Goal: Information Seeking & Learning: Check status

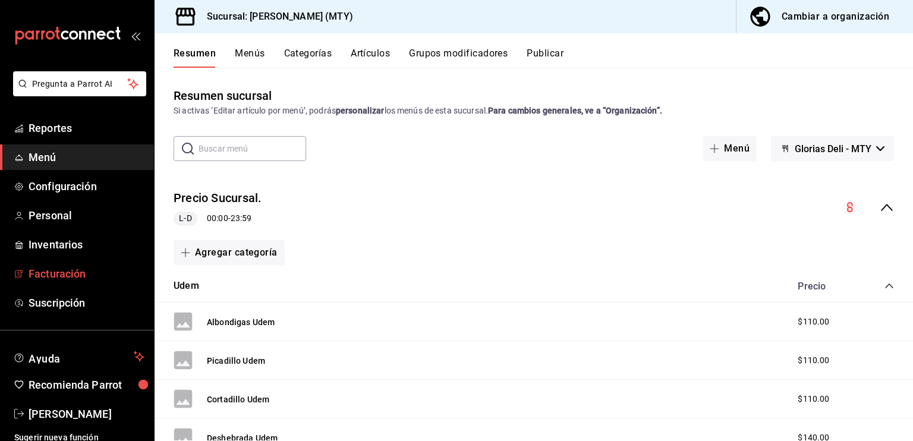
click at [64, 273] on span "Facturación" at bounding box center [87, 274] width 116 height 16
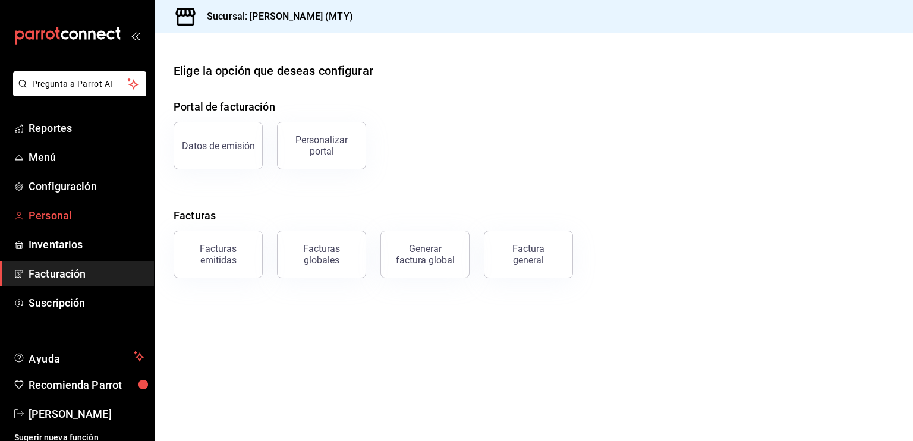
click at [56, 212] on span "Personal" at bounding box center [87, 216] width 116 height 16
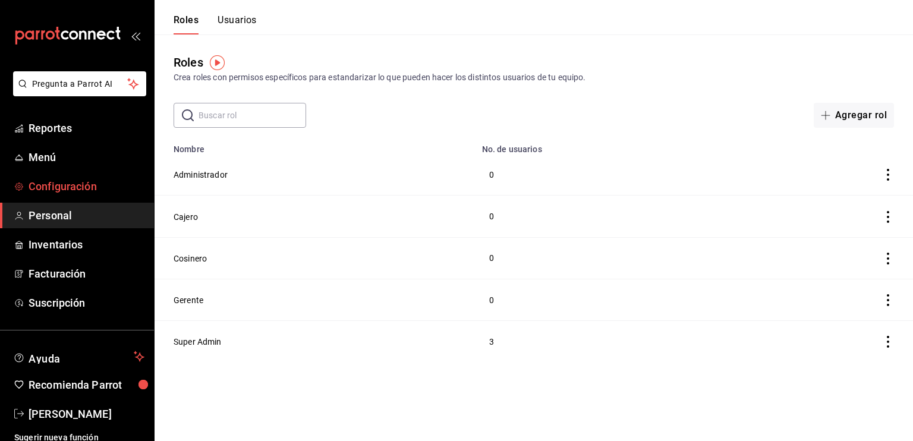
click at [64, 189] on span "Configuración" at bounding box center [87, 186] width 116 height 16
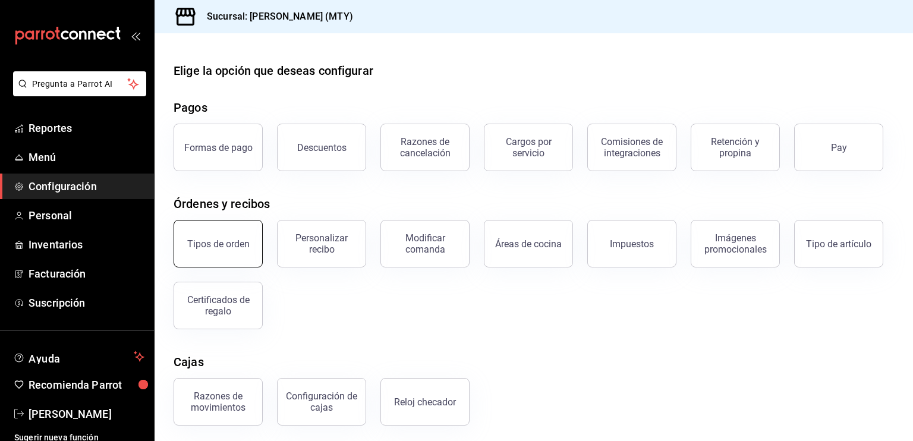
click at [206, 264] on button "Tipos de orden" at bounding box center [218, 244] width 89 height 48
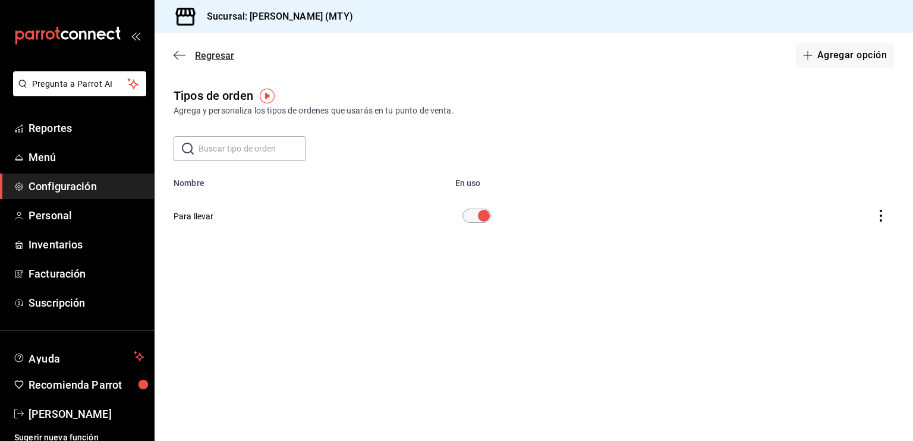
click at [174, 55] on icon "button" at bounding box center [176, 55] width 5 height 9
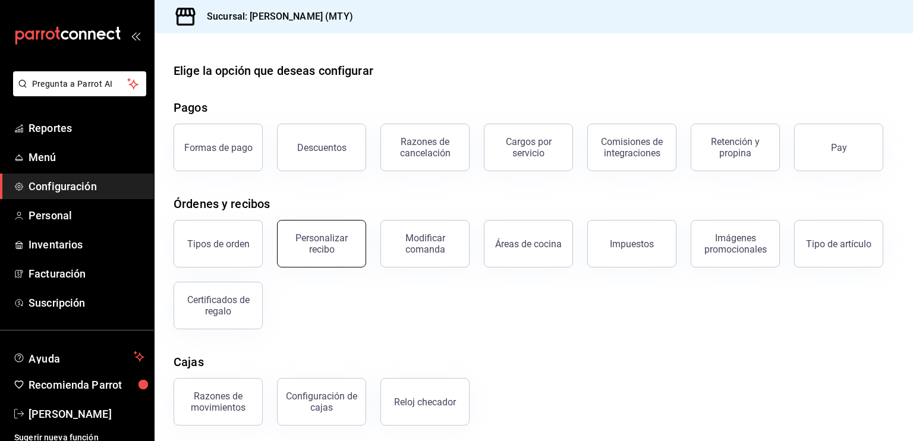
click at [327, 247] on div "Personalizar recibo" at bounding box center [322, 244] width 74 height 23
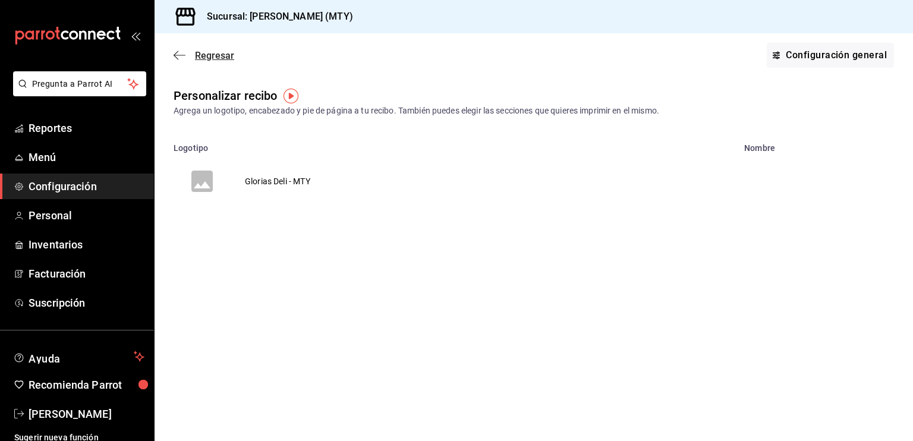
click at [179, 51] on icon "button" at bounding box center [180, 55] width 12 height 11
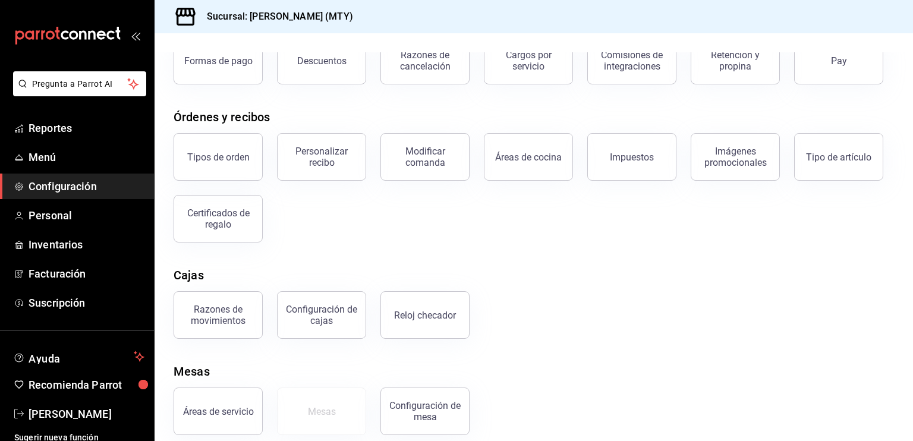
scroll to position [100, 0]
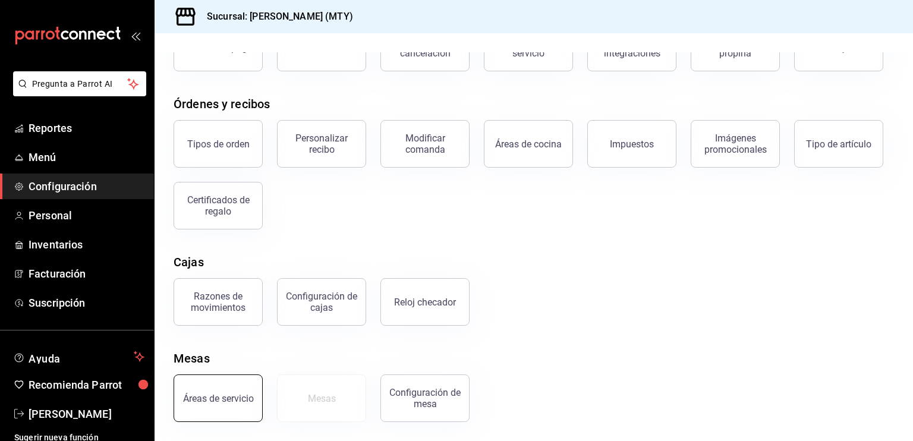
click at [229, 417] on button "Áreas de servicio" at bounding box center [218, 399] width 89 height 48
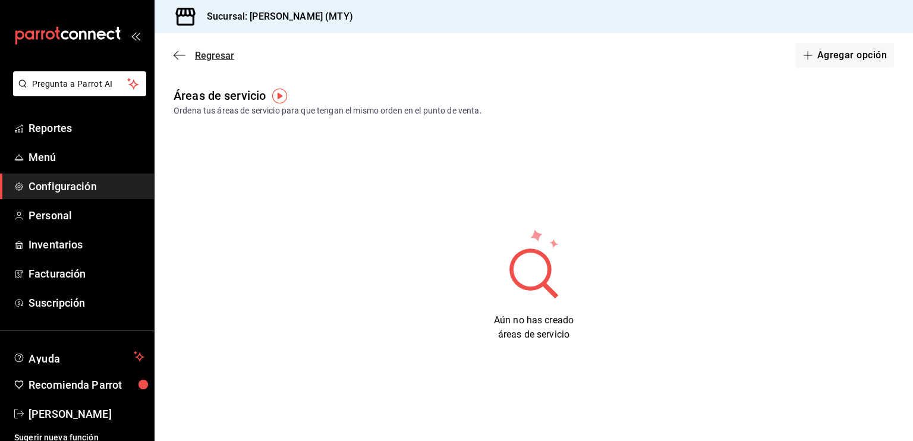
click at [178, 58] on icon "button" at bounding box center [180, 55] width 12 height 11
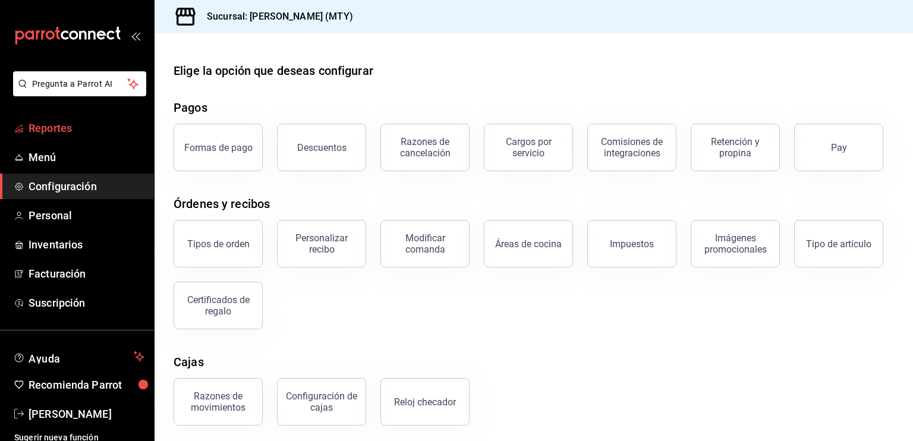
click at [92, 121] on span "Reportes" at bounding box center [87, 128] width 116 height 16
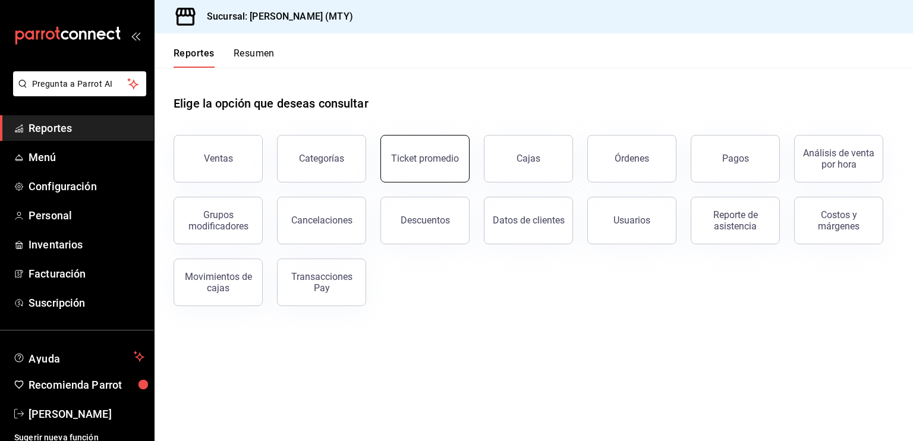
click at [416, 169] on button "Ticket promedio" at bounding box center [425, 159] width 89 height 48
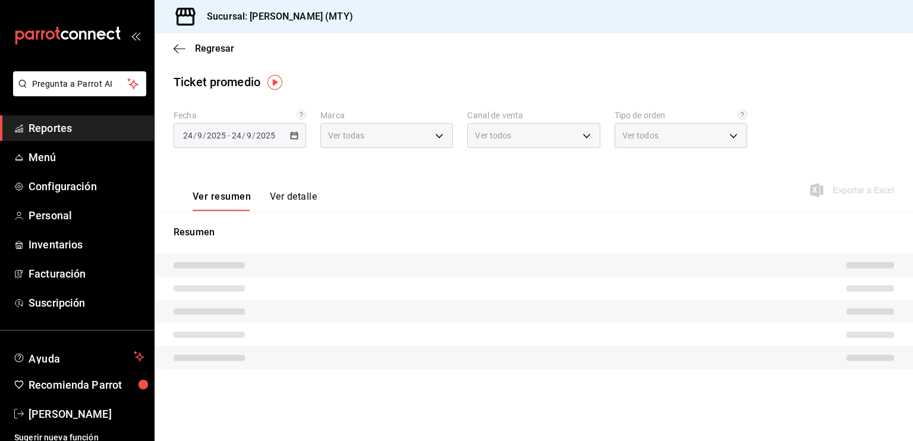
type input "6971d051-9846-4dd6-96a0-1925e9904937"
type input "PARROT,UBER_EATS,RAPPI,DIDI_FOOD,ONLINE"
type input "2f0c92ef-bd94-4eff-8e60-44d6cce314d5,EXTERNAL"
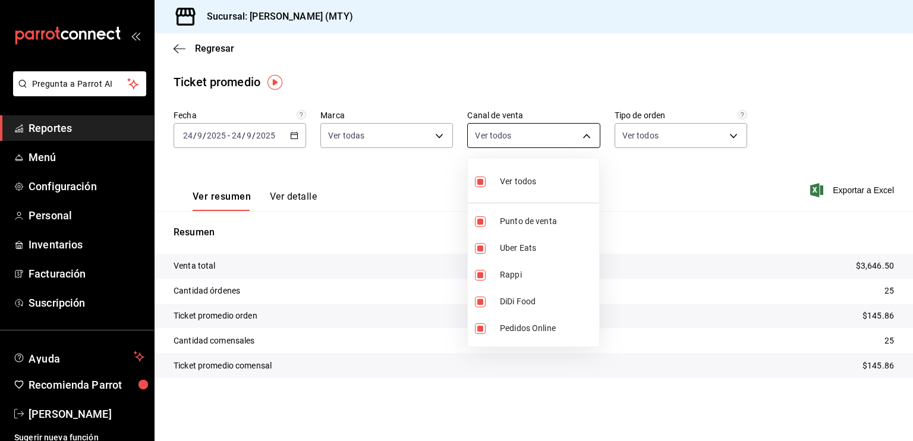
click at [587, 139] on body "Pregunta a Parrot AI Reportes Menú Configuración Personal Inventarios Facturaci…" at bounding box center [456, 220] width 913 height 441
click at [478, 249] on input "checkbox" at bounding box center [480, 248] width 11 height 11
checkbox input "false"
type input "PARROT,RAPPI,DIDI_FOOD,ONLINE"
checkbox input "false"
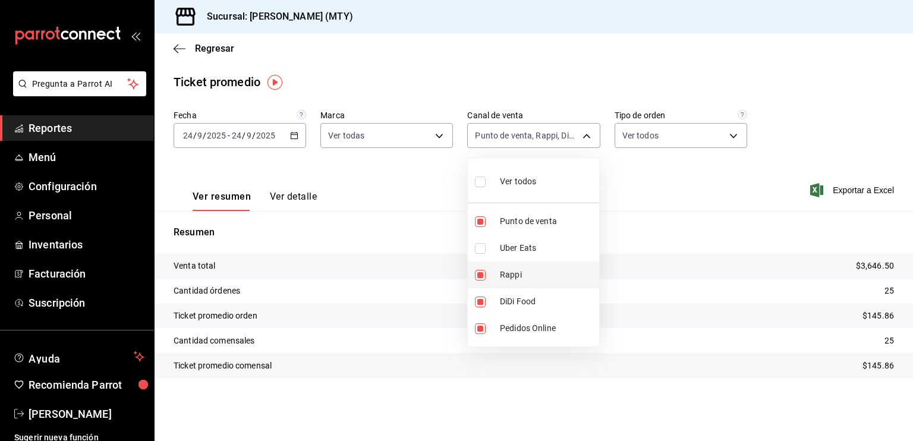
click at [481, 275] on input "checkbox" at bounding box center [480, 275] width 11 height 11
checkbox input "false"
type input "PARROT,DIDI_FOOD,ONLINE"
click at [479, 300] on input "checkbox" at bounding box center [480, 302] width 11 height 11
checkbox input "false"
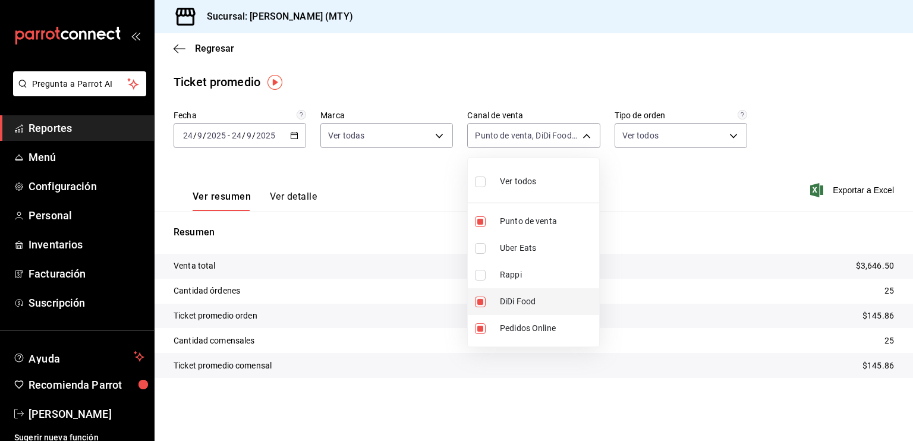
type input "PARROT,ONLINE"
click at [481, 327] on input "checkbox" at bounding box center [480, 329] width 11 height 11
checkbox input "false"
type input "PARROT"
click at [646, 237] on div at bounding box center [456, 220] width 913 height 441
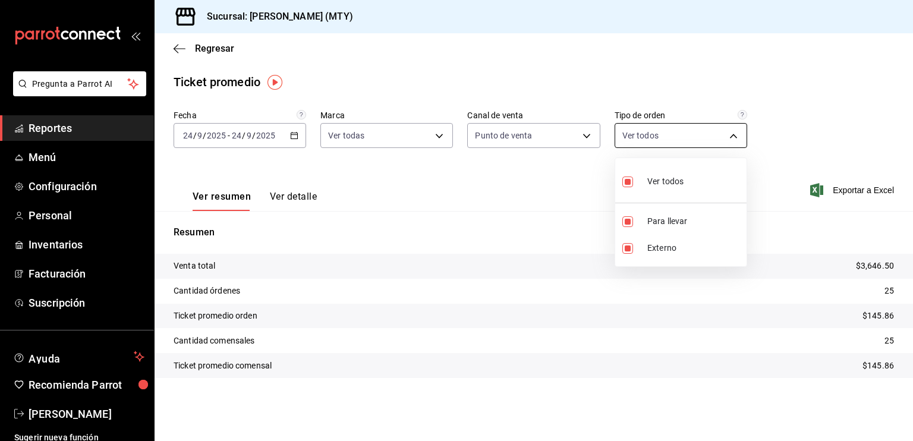
click at [734, 138] on body "Pregunta a Parrot AI Reportes Menú Configuración Personal Inventarios Facturaci…" at bounding box center [456, 220] width 913 height 441
click at [444, 194] on div at bounding box center [456, 220] width 913 height 441
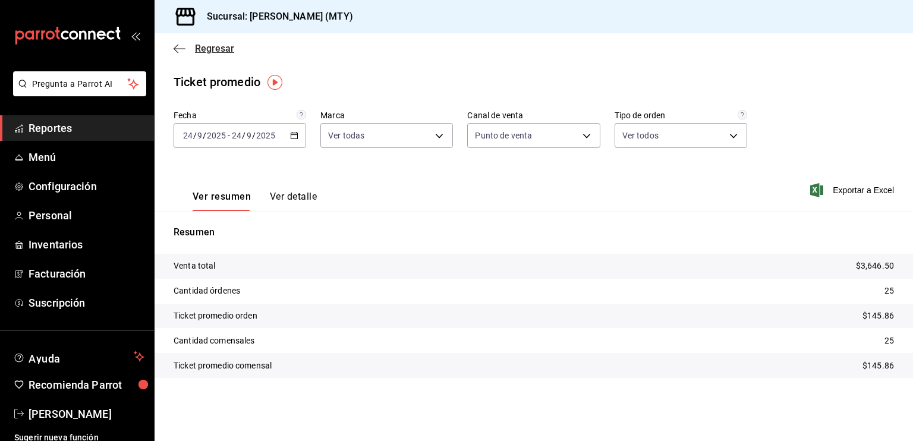
click at [175, 49] on icon "button" at bounding box center [176, 48] width 5 height 9
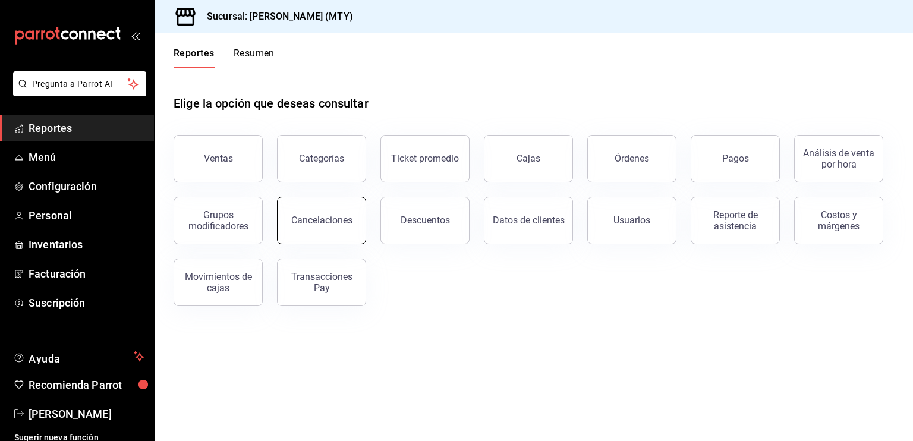
click at [343, 213] on button "Cancelaciones" at bounding box center [321, 221] width 89 height 48
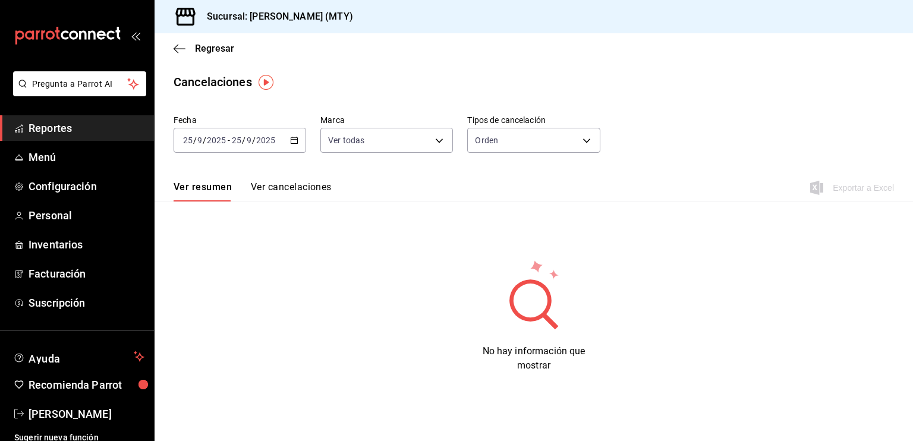
click at [293, 140] on icon "button" at bounding box center [294, 140] width 8 height 8
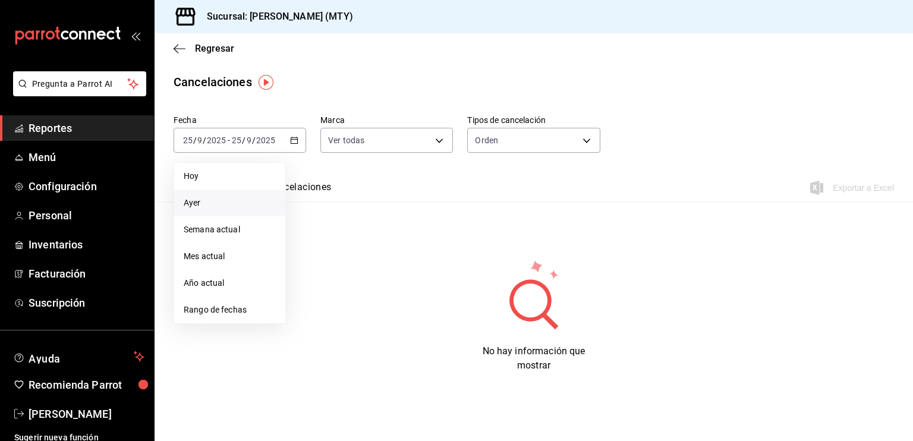
click at [237, 197] on span "Ayer" at bounding box center [230, 203] width 92 height 12
